Goal: Obtain resource: Download file/media

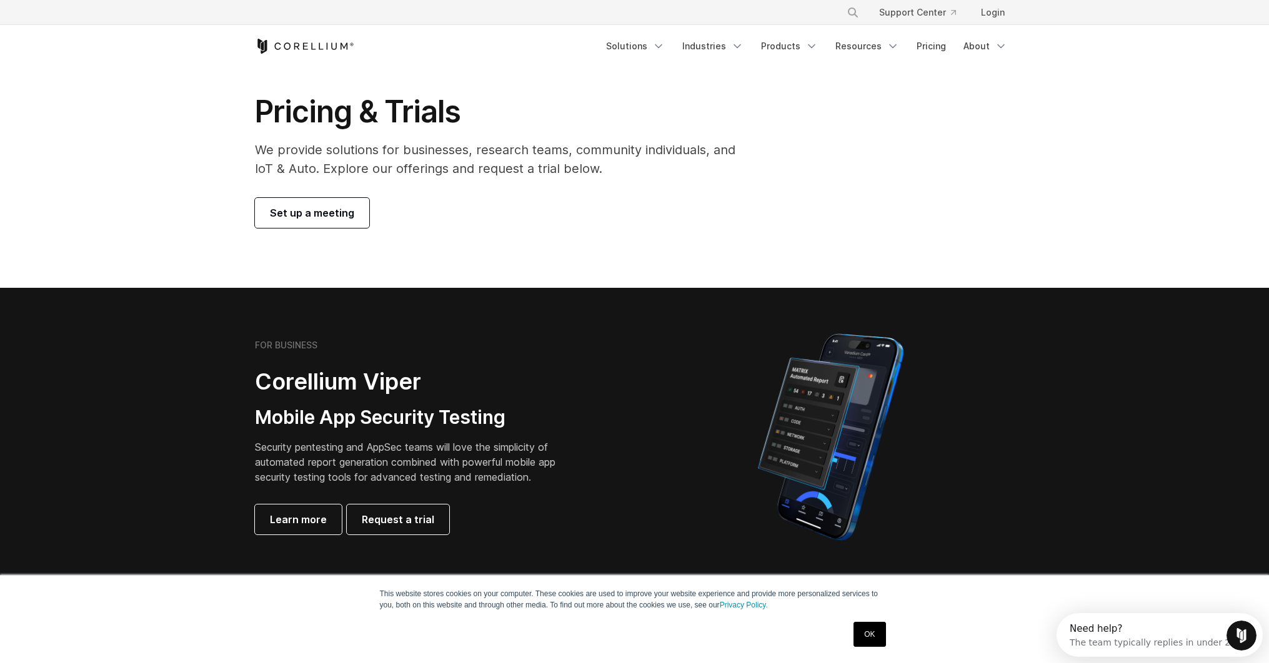
scroll to position [62, 0]
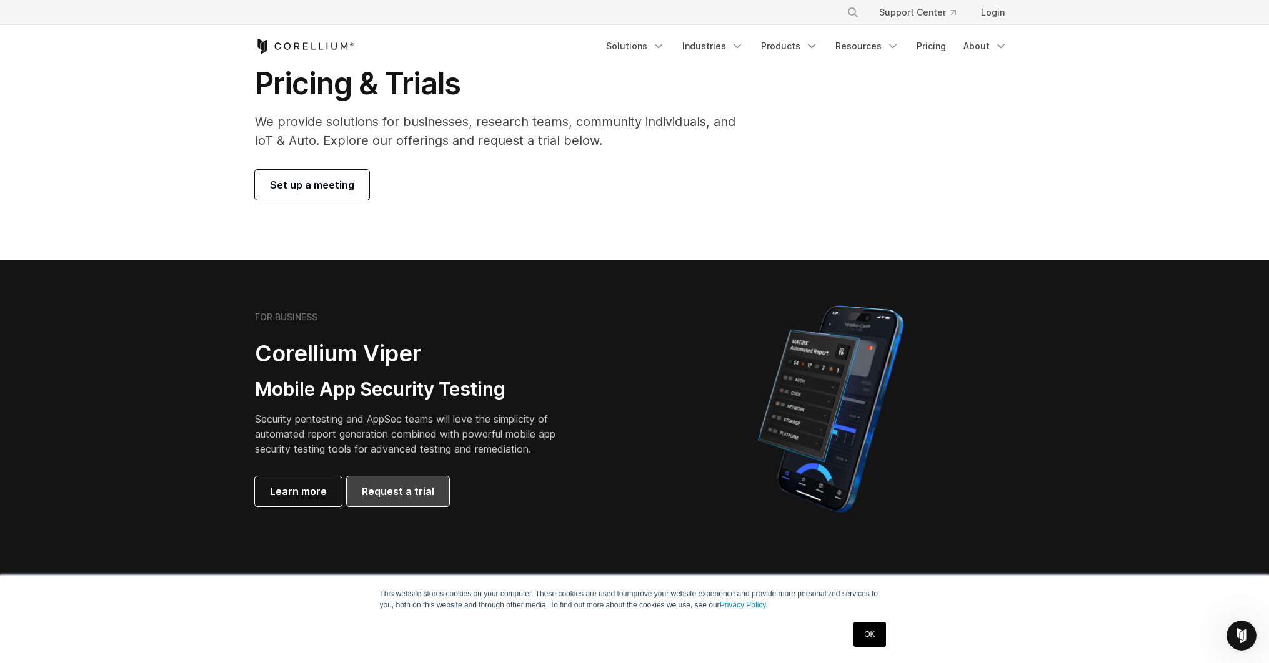
click at [396, 487] on span "Request a trial" at bounding box center [398, 491] width 72 height 15
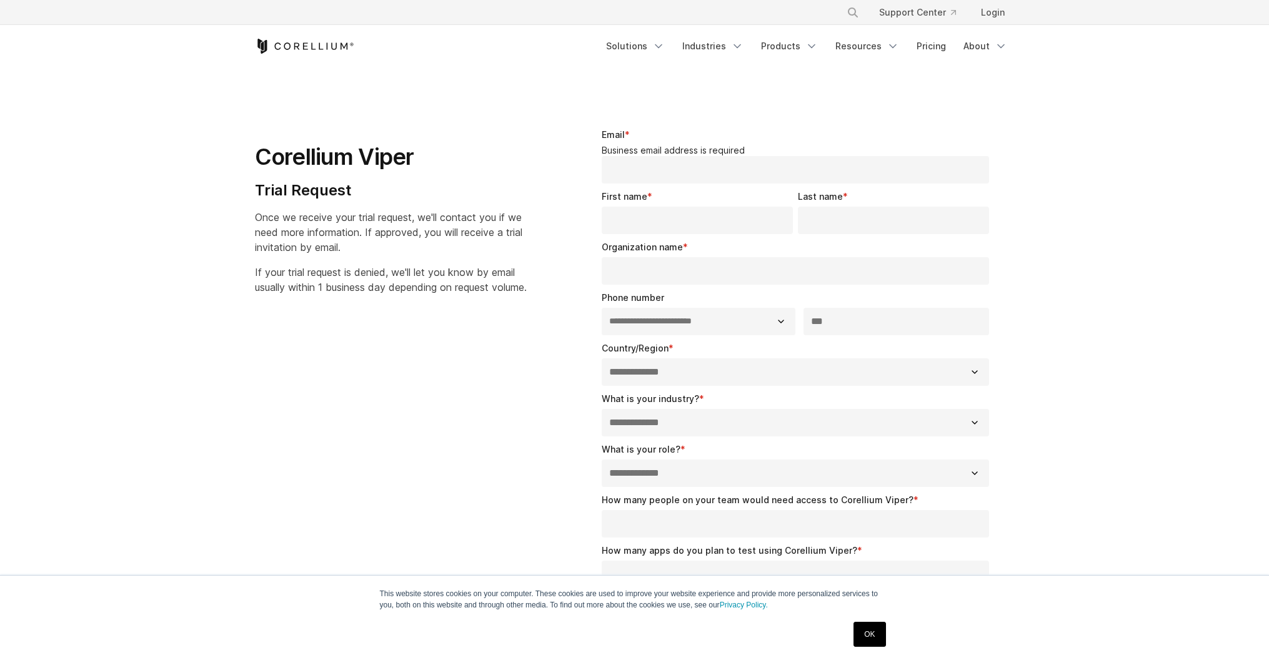
select select "**"
click at [651, 49] on link "Solutions" at bounding box center [635, 46] width 74 height 22
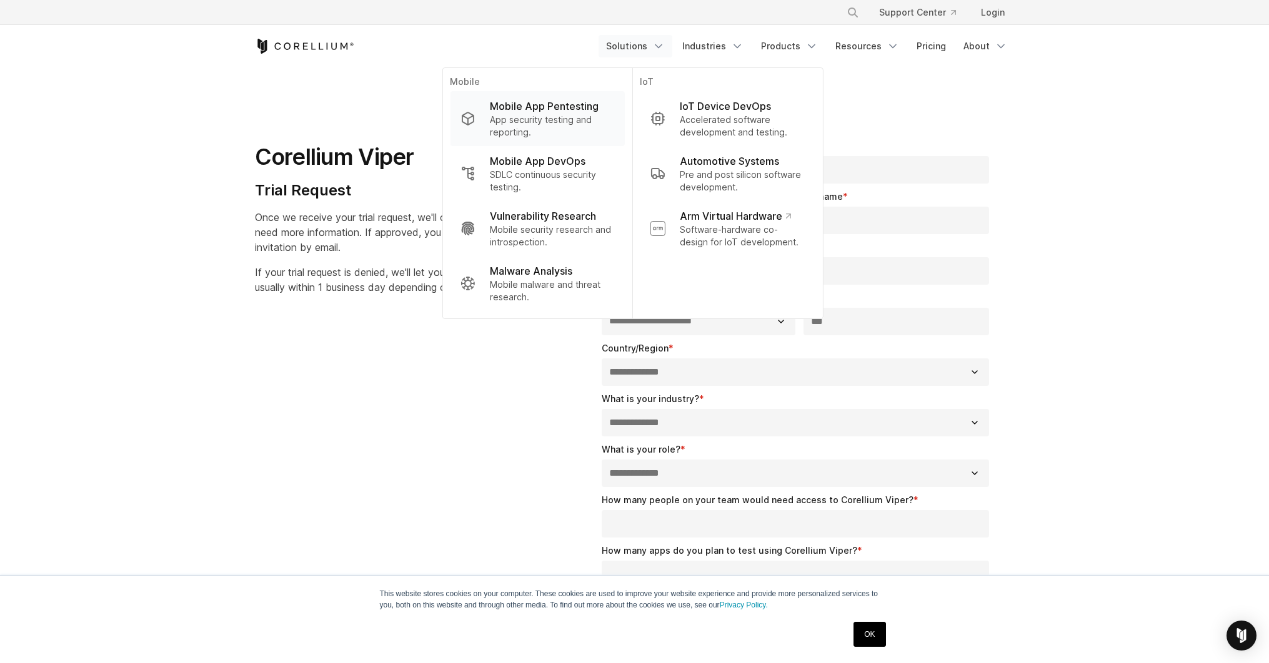
click at [524, 112] on p "Mobile App Pentesting" at bounding box center [544, 106] width 109 height 15
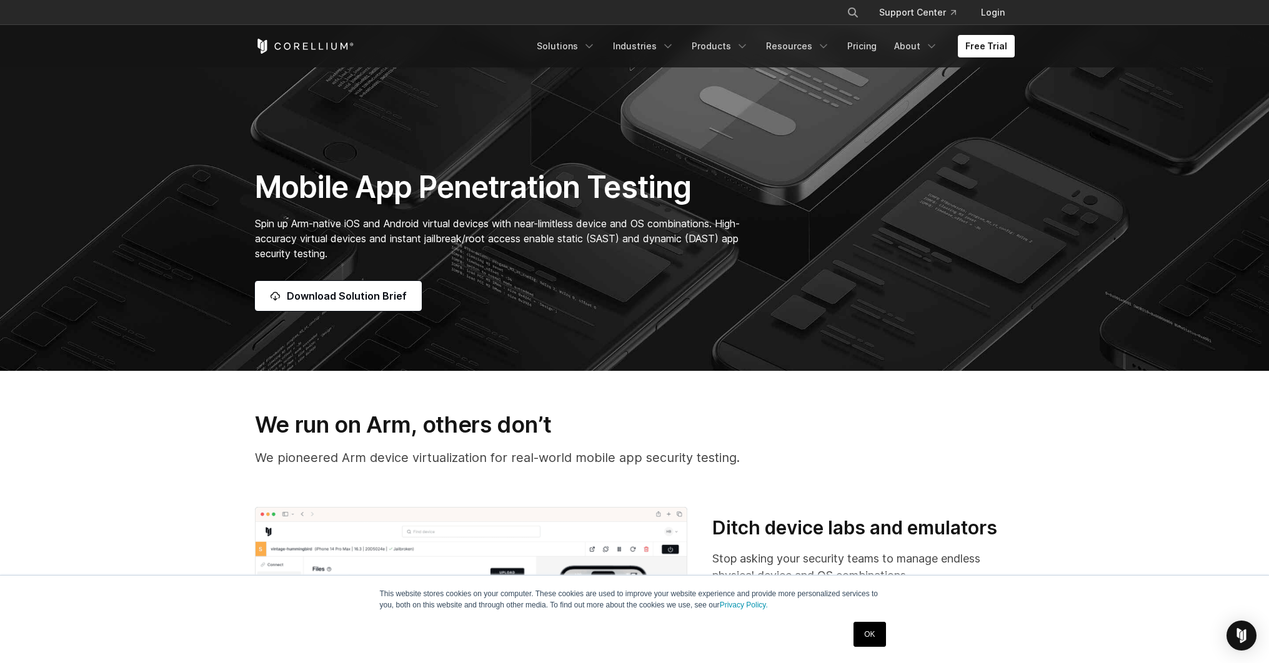
scroll to position [250, 0]
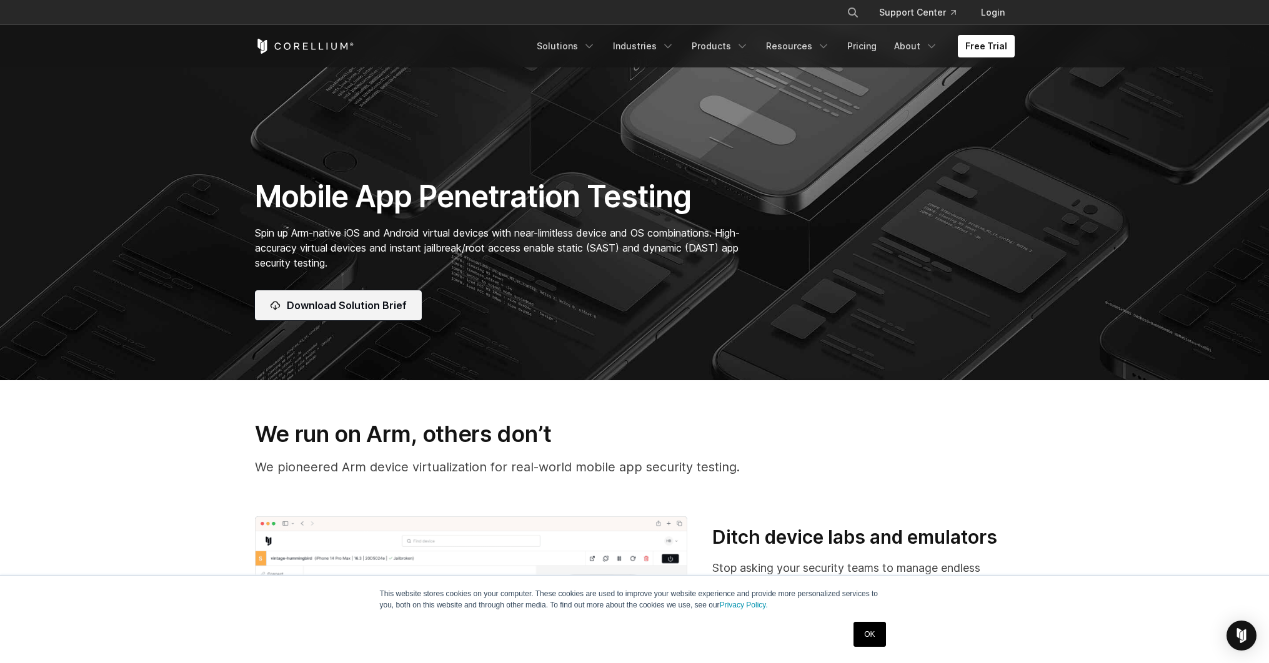
click at [351, 299] on span "Download Solution Brief" at bounding box center [347, 305] width 120 height 15
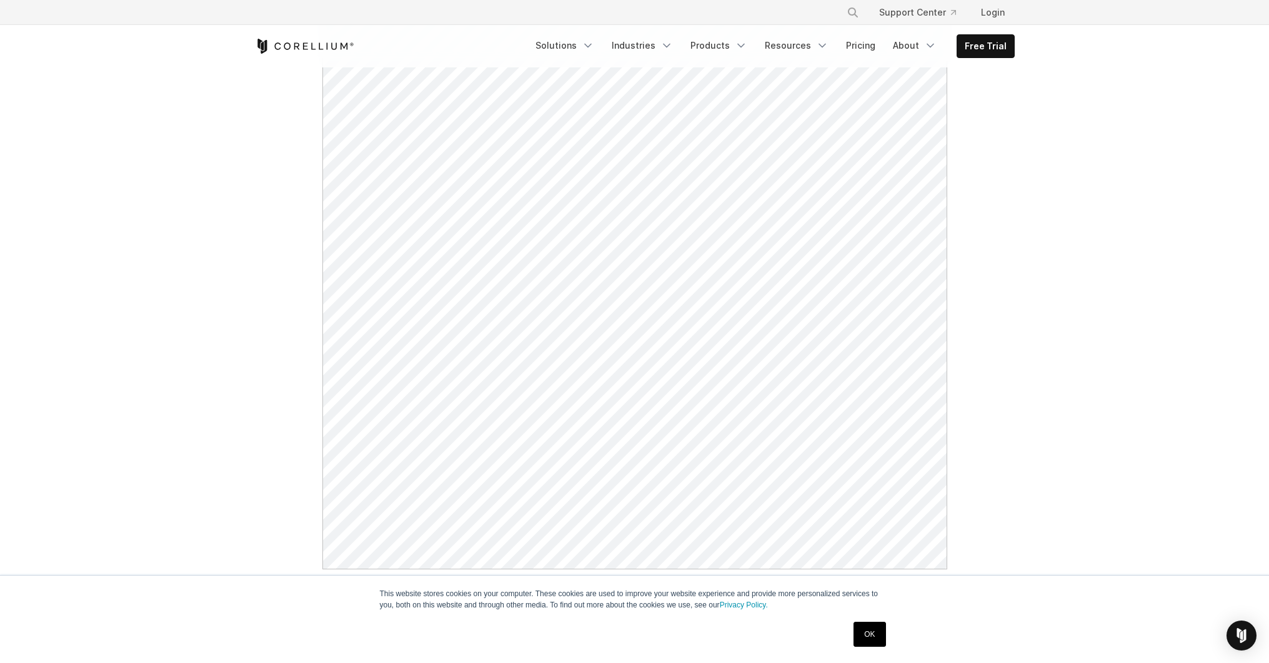
scroll to position [437, 0]
click at [874, 637] on link "OK" at bounding box center [869, 634] width 32 height 25
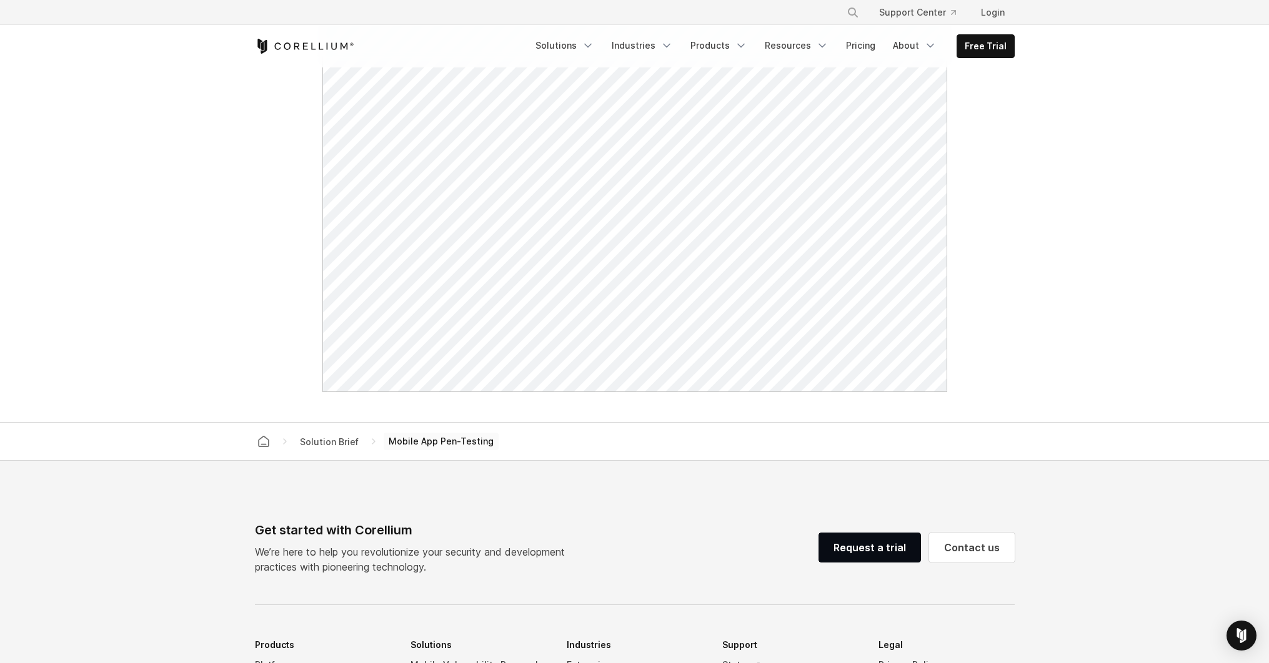
scroll to position [625, 0]
